Goal: Information Seeking & Learning: Learn about a topic

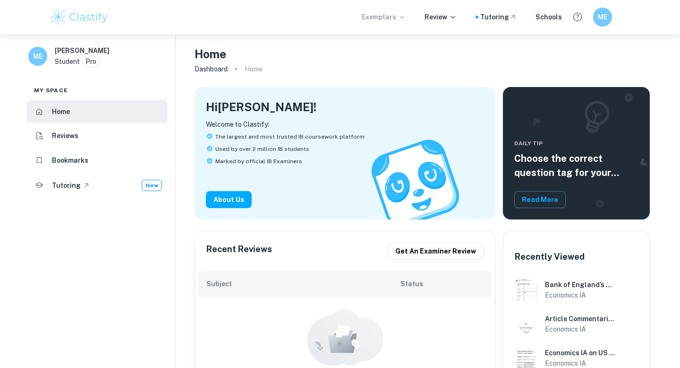
click at [392, 12] on p "Exemplars" at bounding box center [384, 17] width 44 height 10
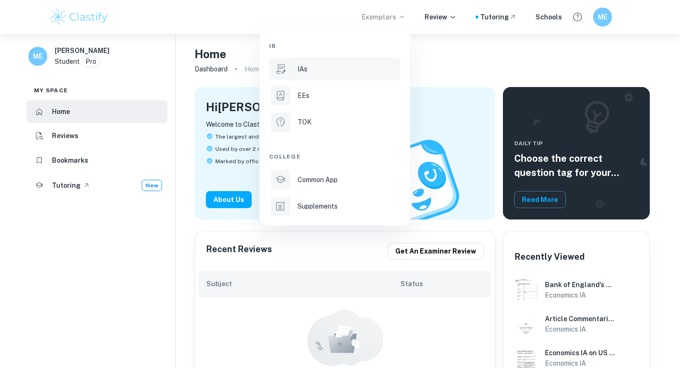
click at [279, 77] on div at bounding box center [280, 69] width 19 height 19
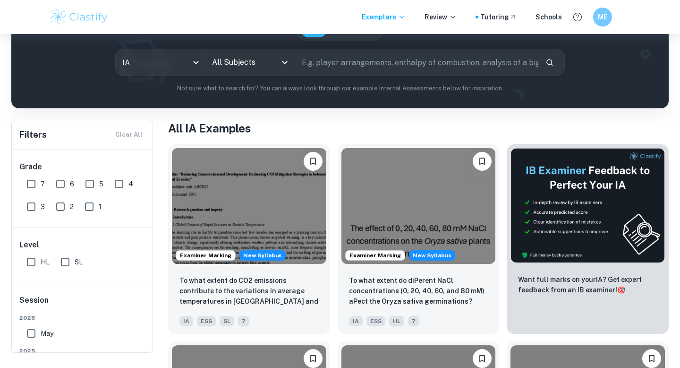
scroll to position [111, 0]
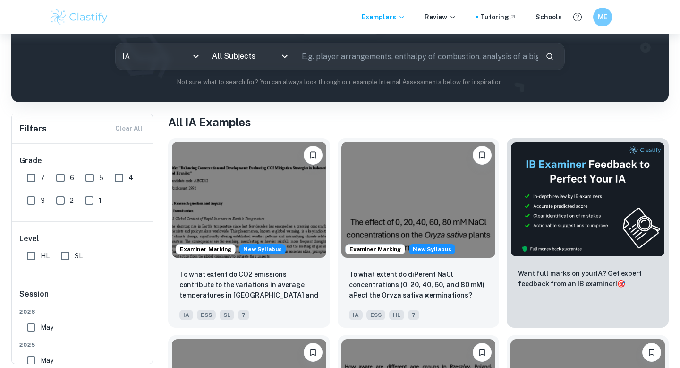
click at [309, 58] on input "text" at bounding box center [416, 56] width 243 height 26
click at [282, 57] on icon "Open" at bounding box center [284, 56] width 11 height 11
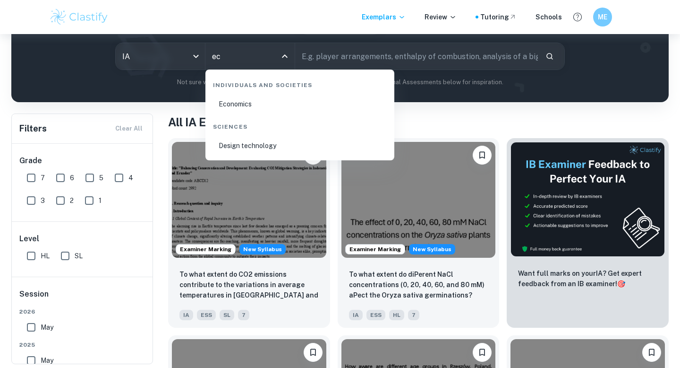
click at [261, 102] on li "Economics" at bounding box center [299, 104] width 181 height 22
type input "Economics"
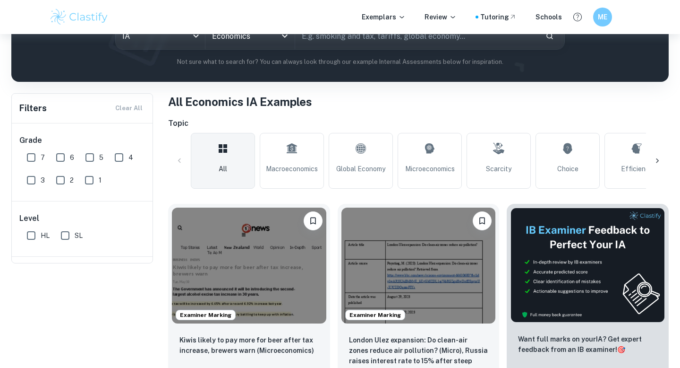
scroll to position [159, 0]
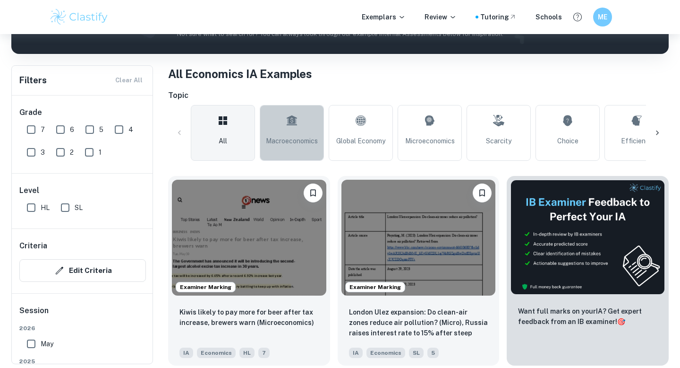
click at [283, 146] on link "Macroeconomics" at bounding box center [292, 133] width 64 height 56
type input "Macroeconomics"
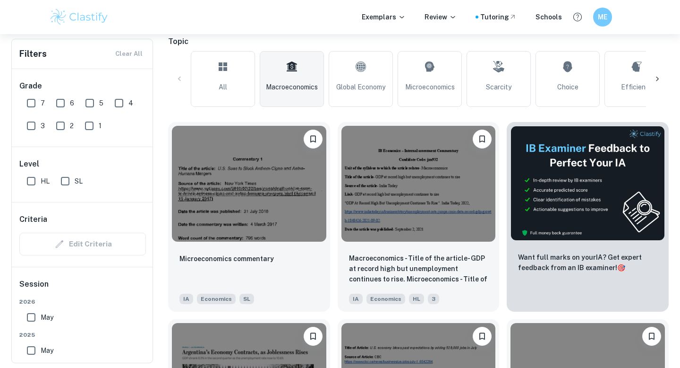
scroll to position [219, 0]
